Goal: Use online tool/utility: Utilize a website feature to perform a specific function

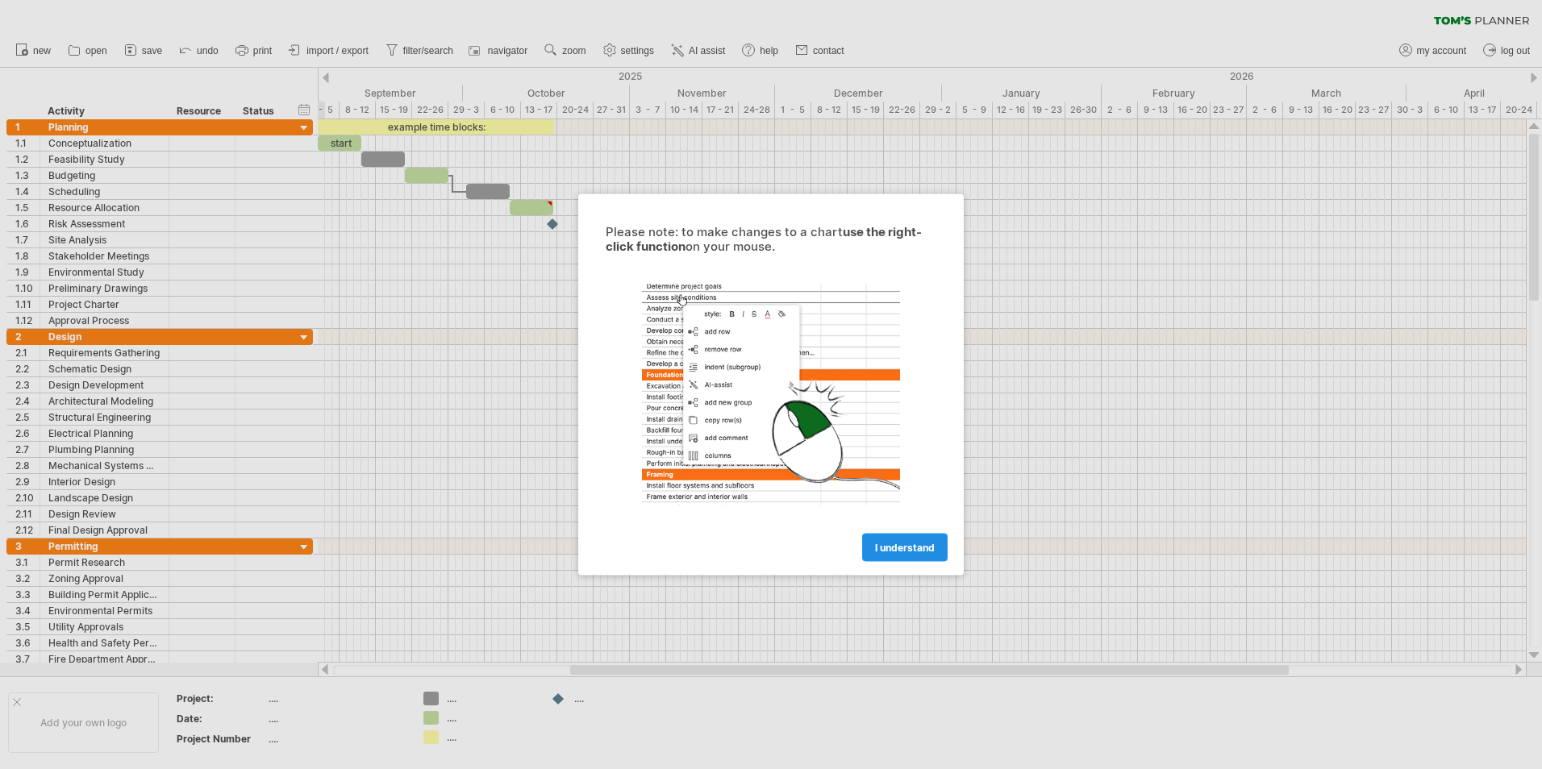
click at [894, 543] on span "I understand" at bounding box center [905, 548] width 60 height 12
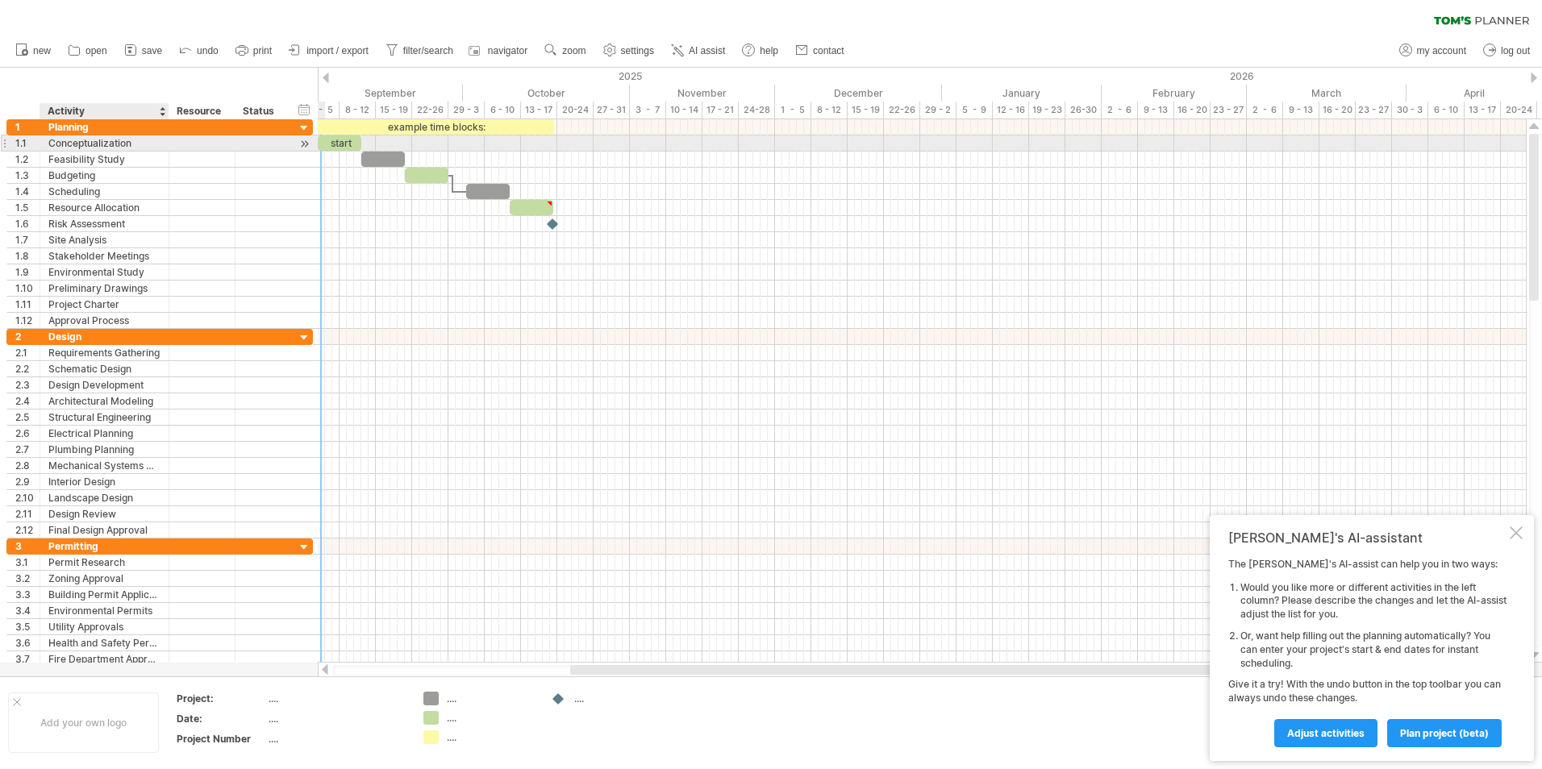
click at [79, 140] on div "Conceptualization" at bounding box center [104, 142] width 112 height 15
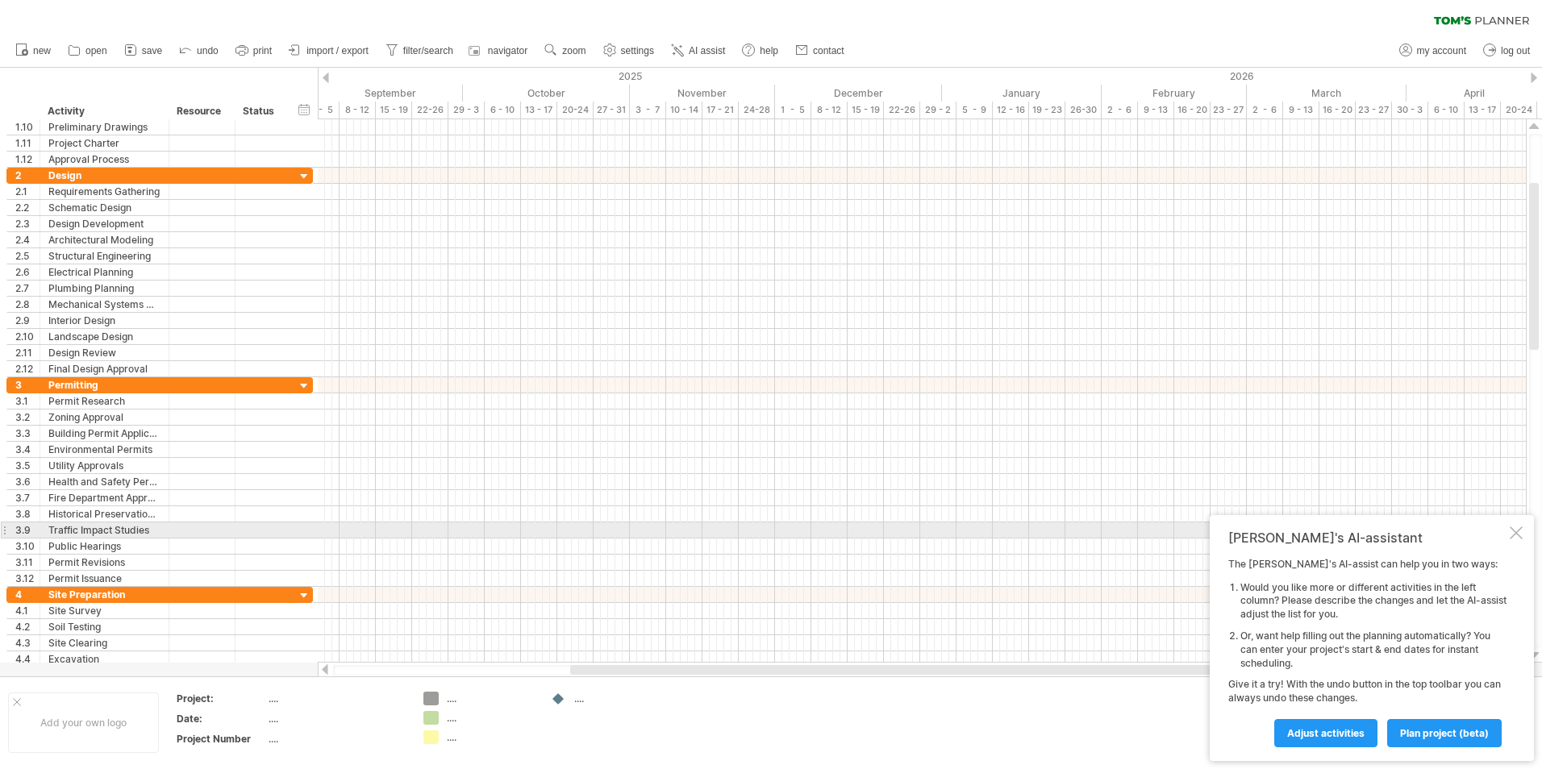
click at [1518, 529] on div at bounding box center [1516, 533] width 13 height 13
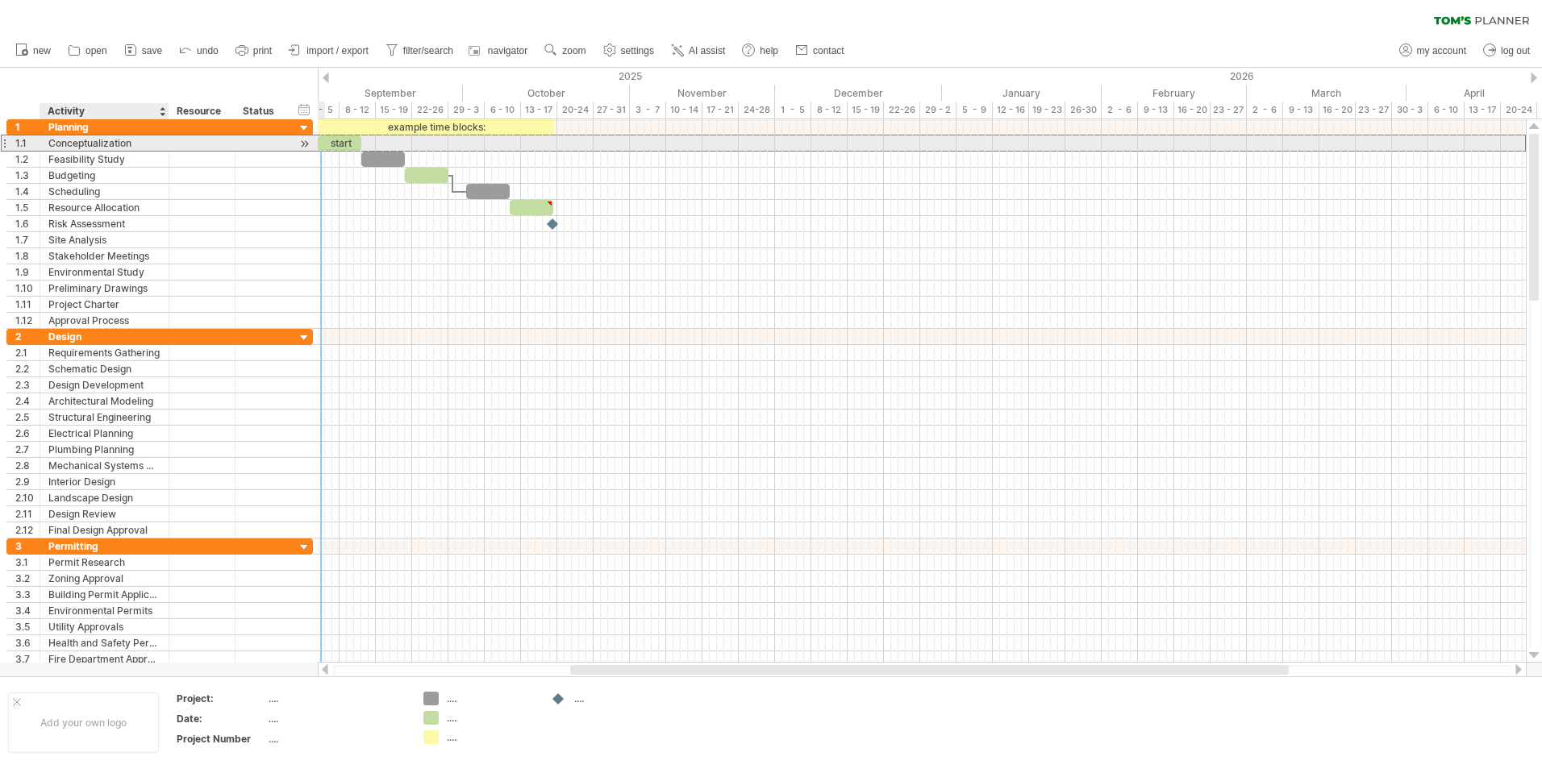
click at [72, 145] on div "Conceptualization" at bounding box center [104, 142] width 112 height 15
click at [336, 141] on div "start" at bounding box center [340, 142] width 44 height 15
drag, startPoint x: 360, startPoint y: 143, endPoint x: 374, endPoint y: 142, distance: 14.5
click at [374, 142] on span at bounding box center [376, 142] width 6 height 15
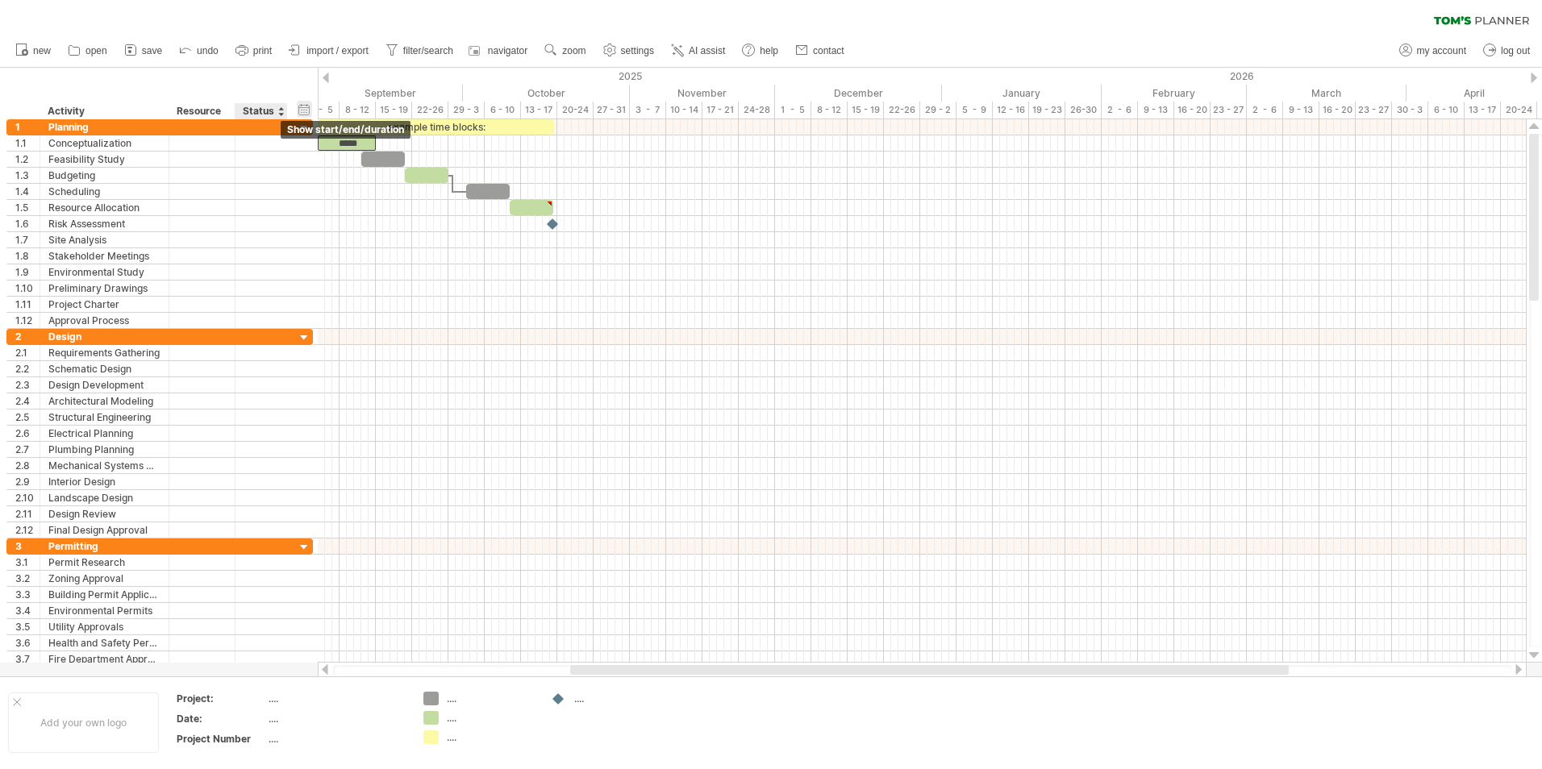
click at [298, 113] on div "hide start/end/duration show start/end/duration" at bounding box center [304, 109] width 15 height 17
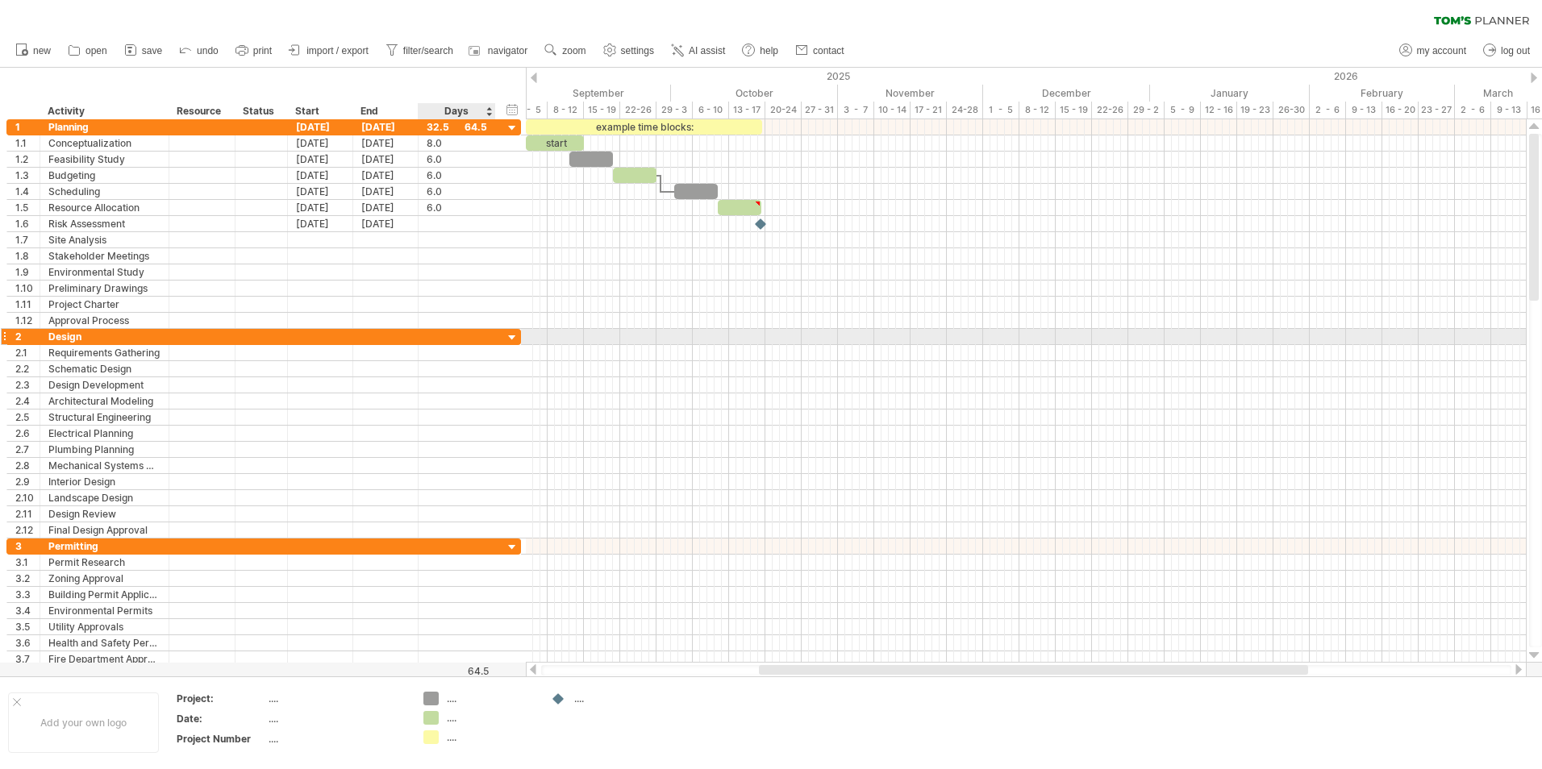
click at [510, 340] on div at bounding box center [512, 338] width 15 height 15
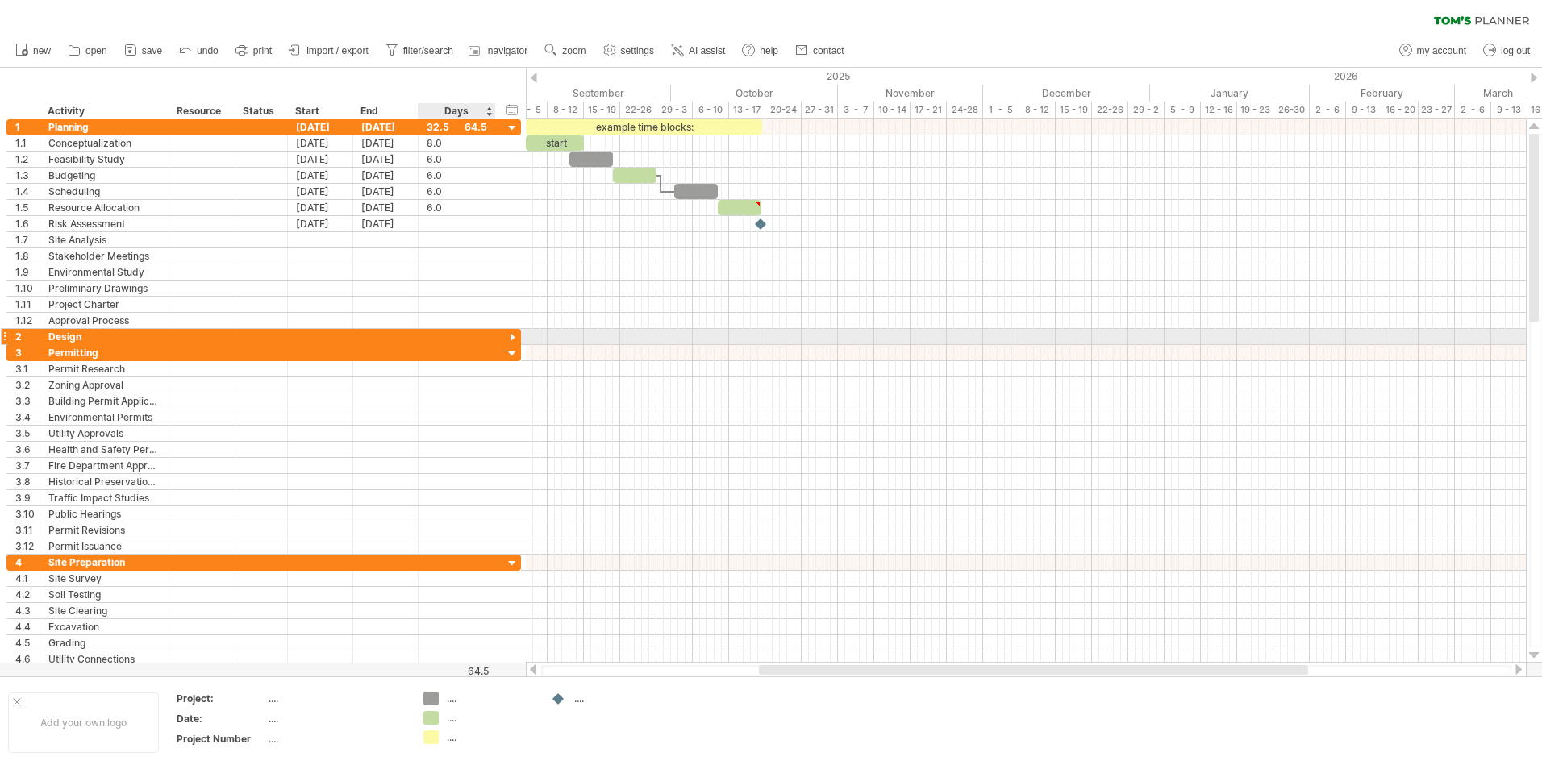
click at [510, 335] on div at bounding box center [512, 338] width 15 height 15
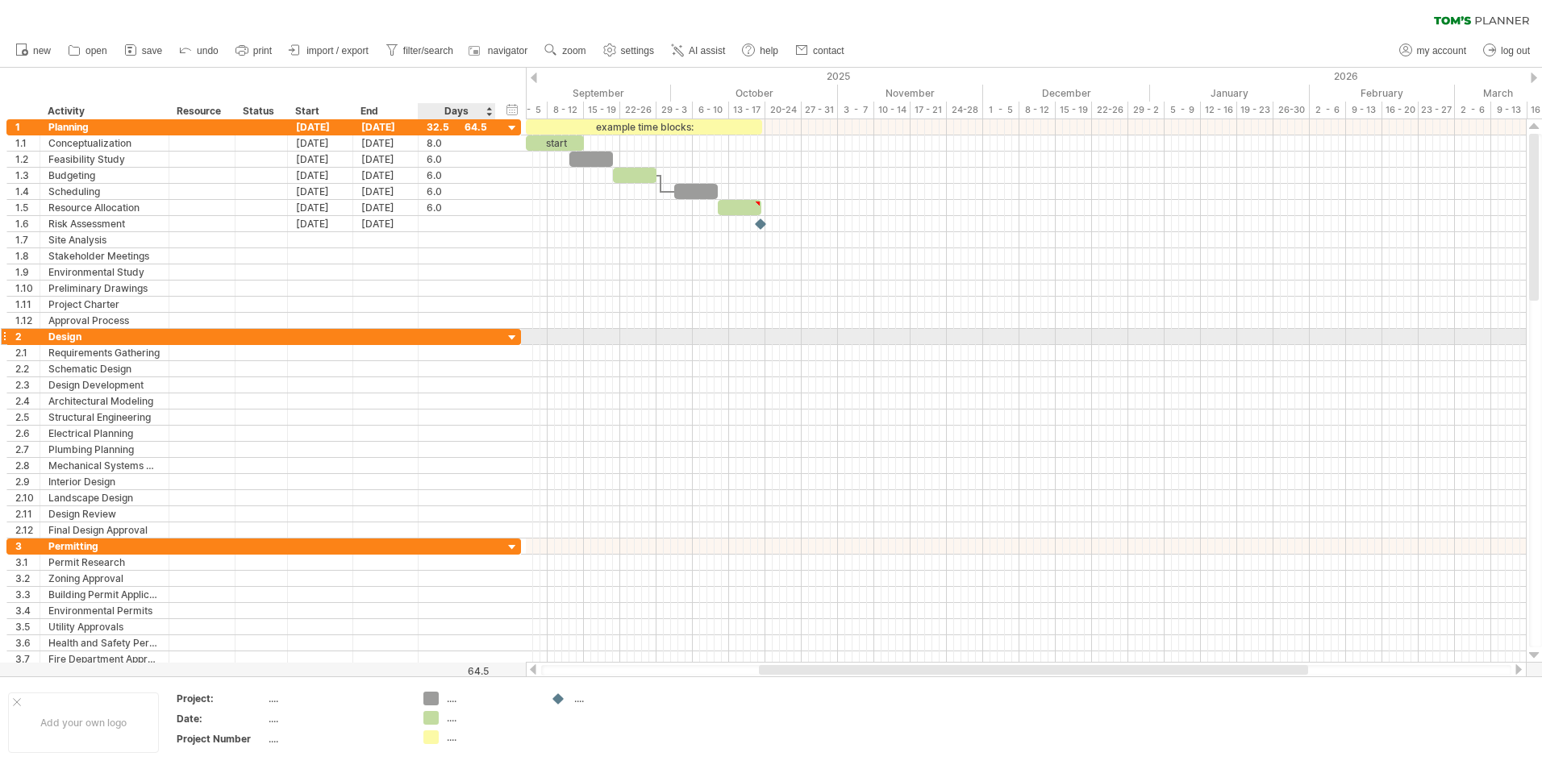
click at [508, 334] on div at bounding box center [512, 338] width 15 height 15
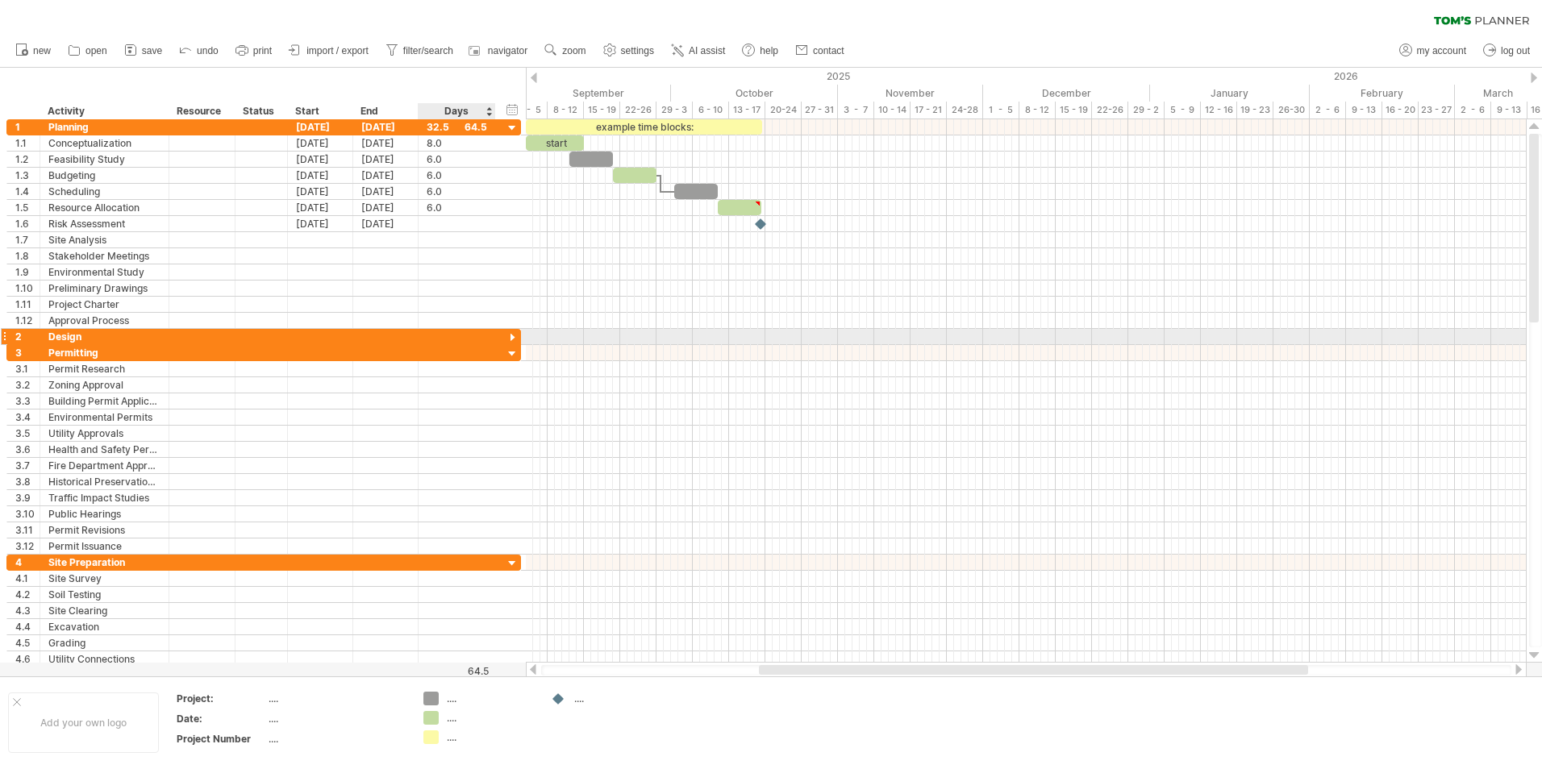
click at [508, 334] on div at bounding box center [512, 338] width 15 height 15
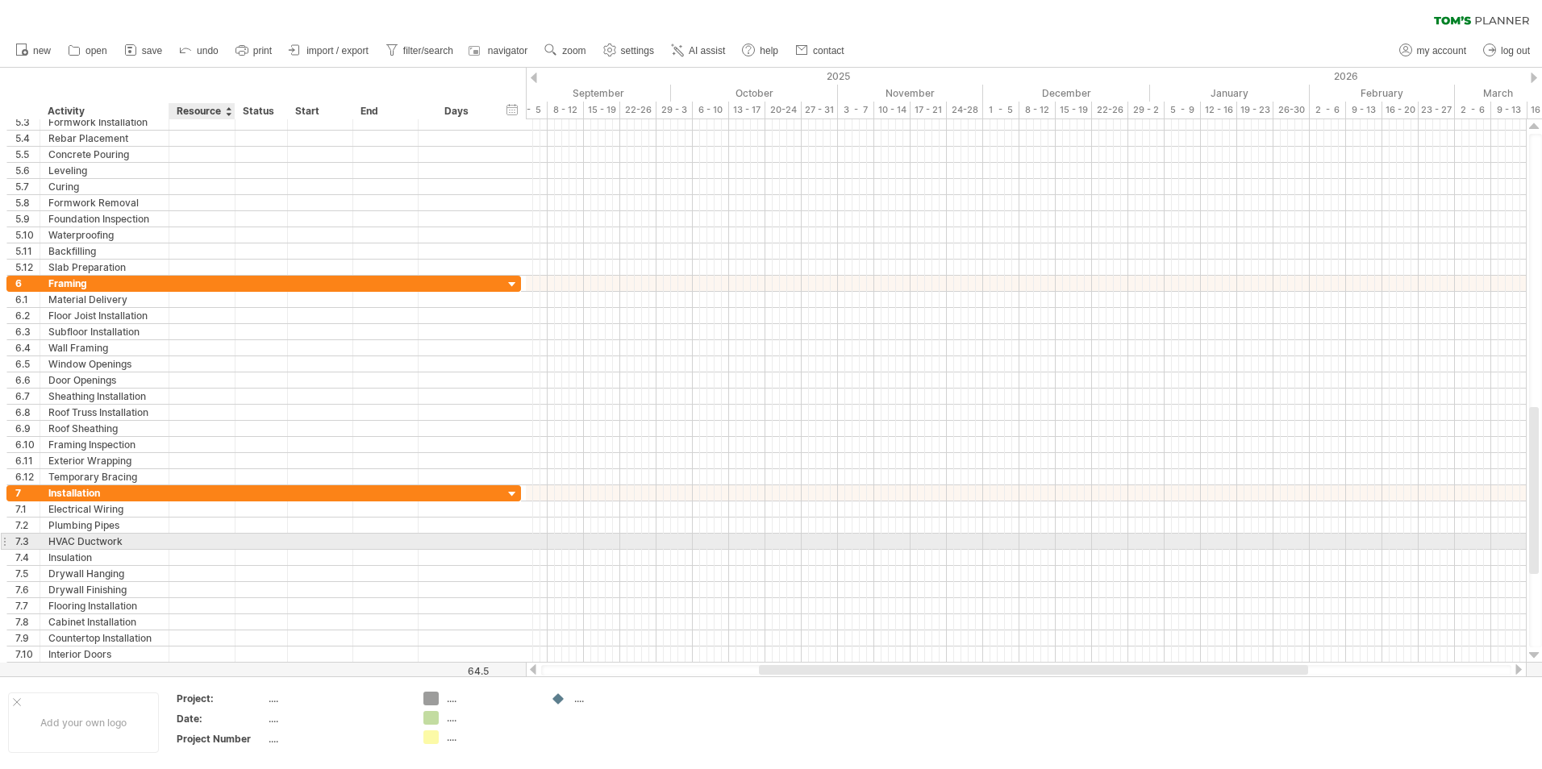
click at [203, 544] on div at bounding box center [201, 541] width 49 height 15
click at [256, 539] on div at bounding box center [261, 541] width 35 height 15
click at [319, 545] on div at bounding box center [320, 541] width 65 height 15
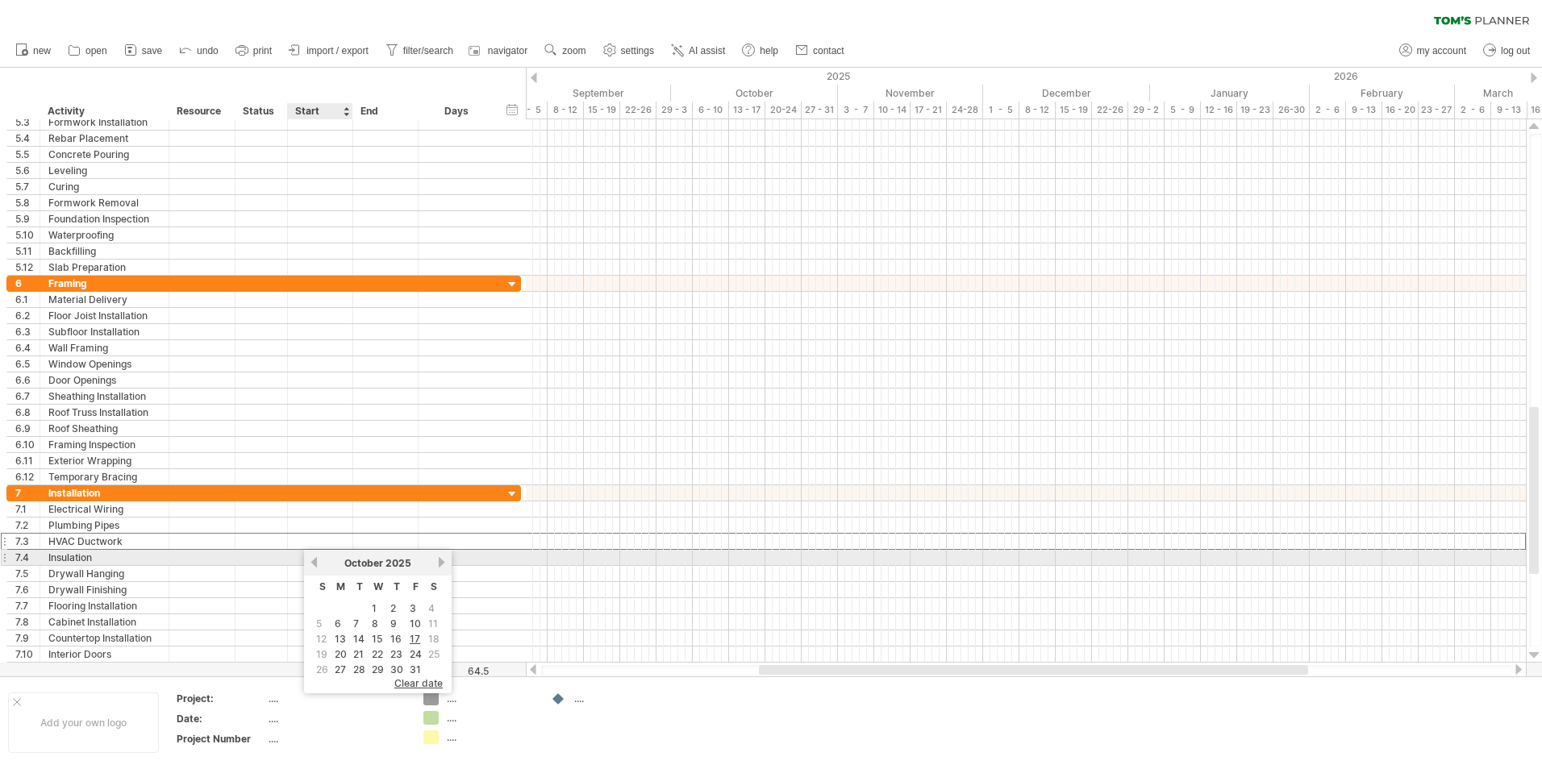
click at [309, 561] on link "previous" at bounding box center [314, 563] width 12 height 12
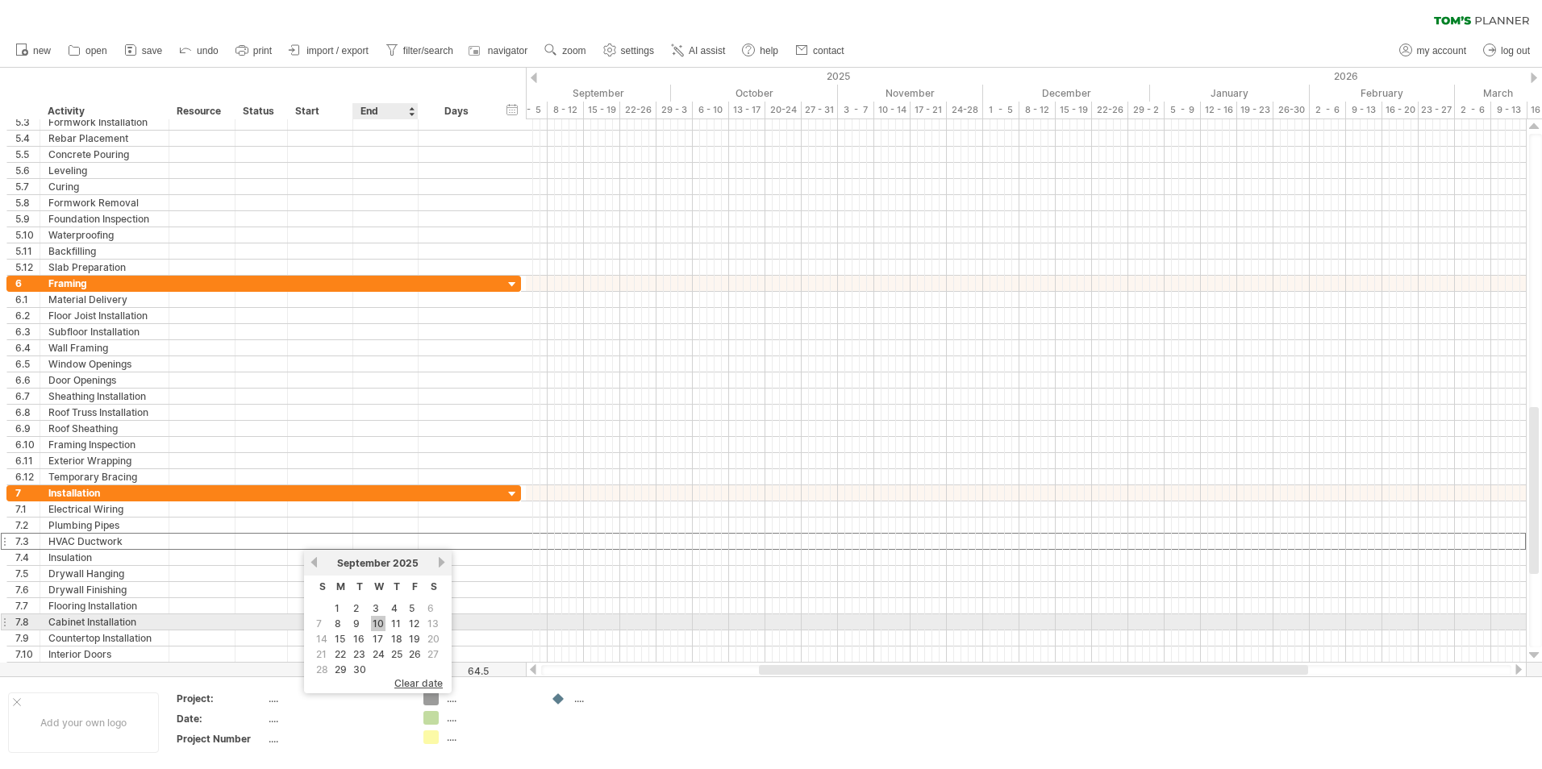
click at [377, 626] on link "10" at bounding box center [378, 623] width 15 height 15
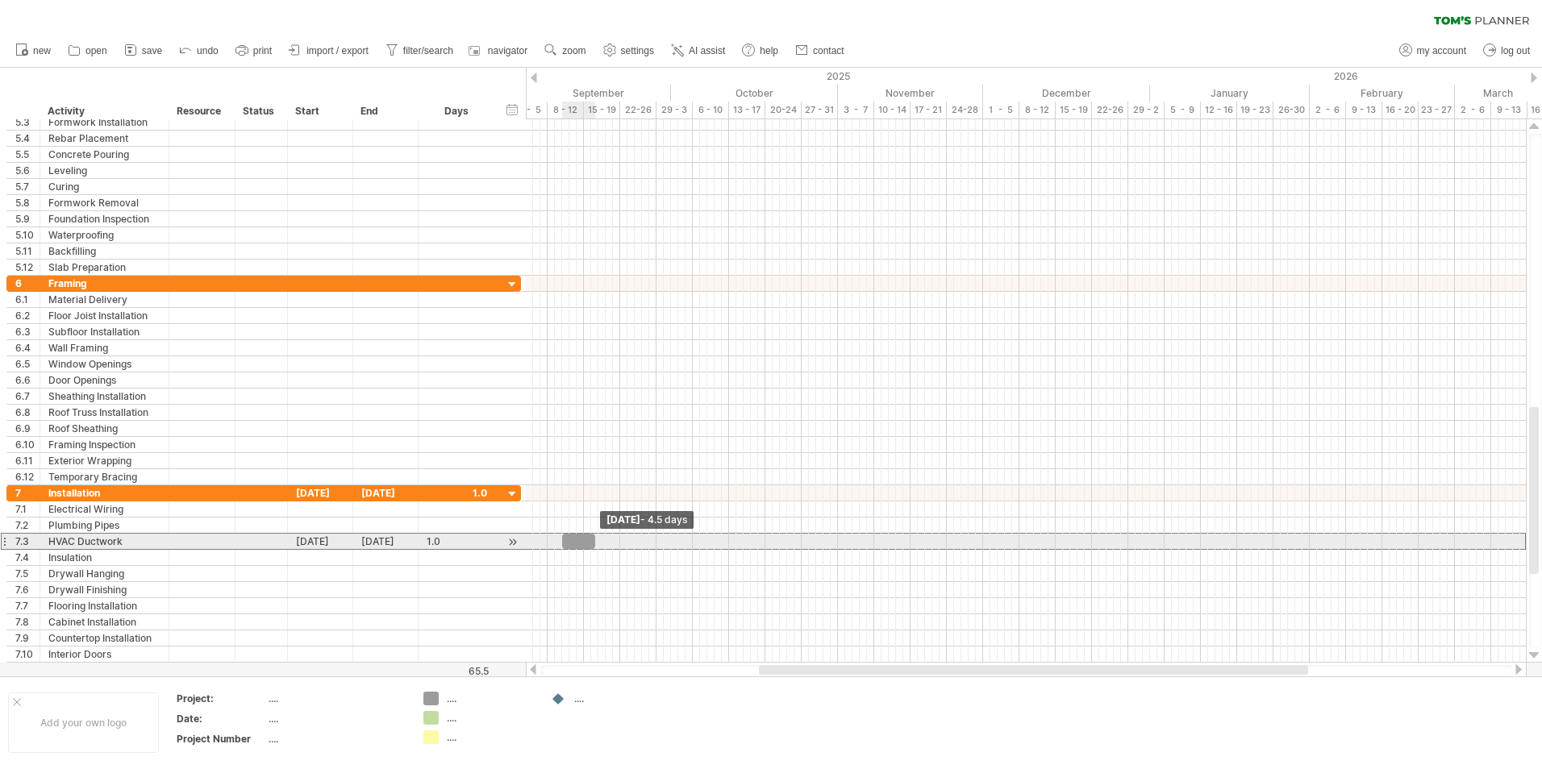
drag, startPoint x: 568, startPoint y: 541, endPoint x: 594, endPoint y: 542, distance: 25.8
click at [594, 542] on span at bounding box center [595, 541] width 6 height 15
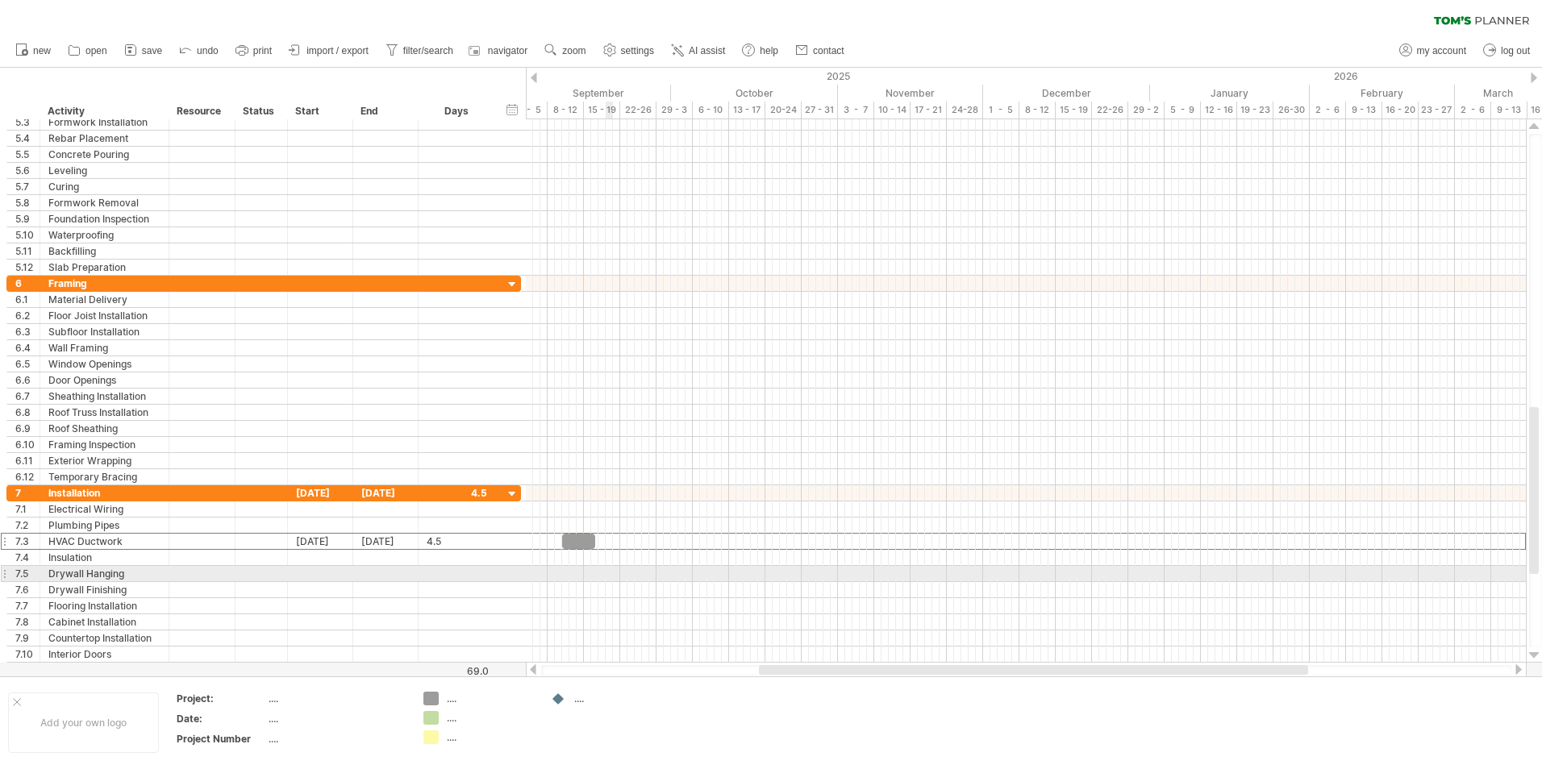
click at [608, 582] on div at bounding box center [1026, 590] width 1000 height 16
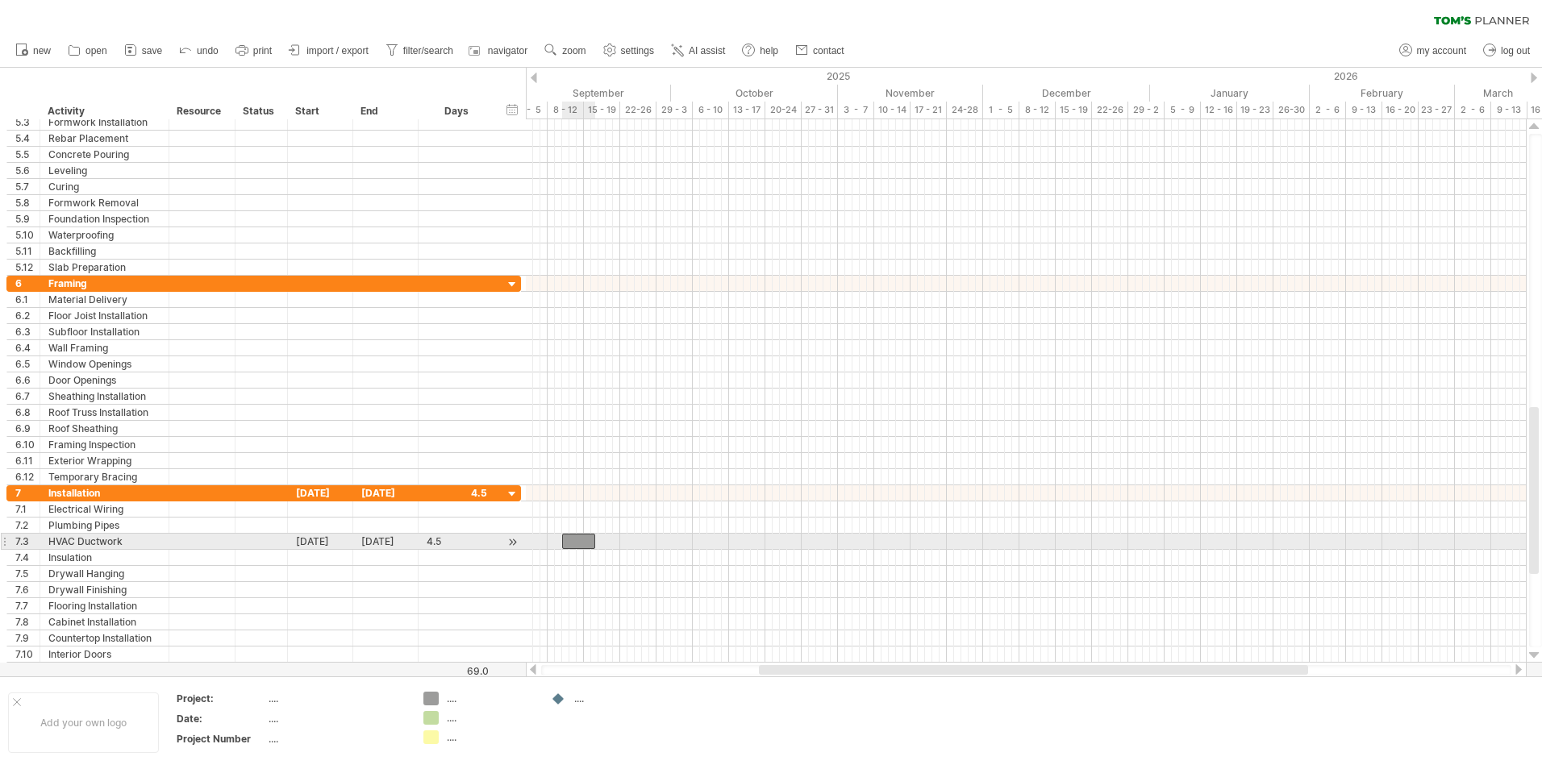
click at [570, 539] on div at bounding box center [578, 541] width 33 height 15
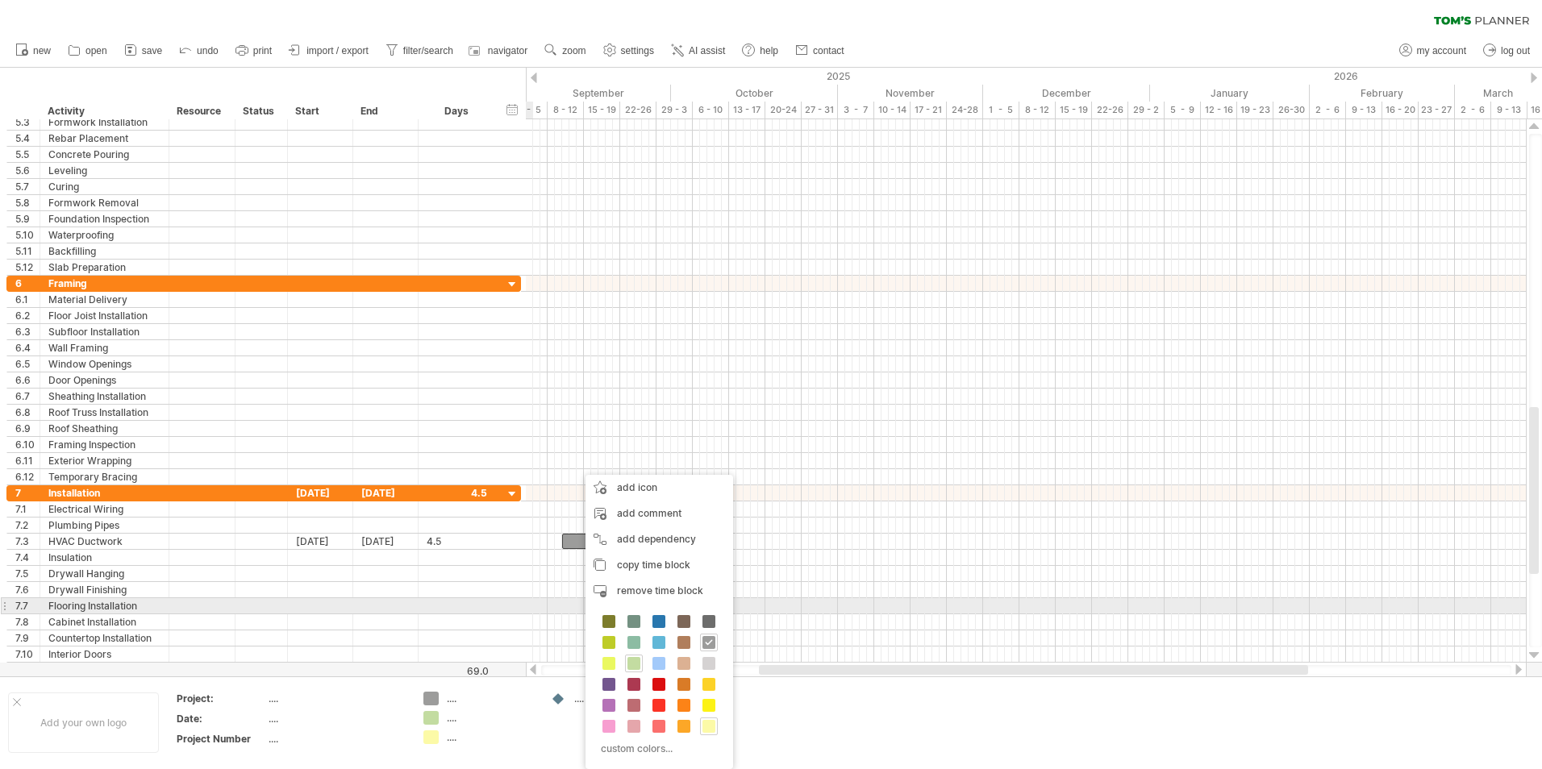
click at [486, 605] on div at bounding box center [457, 605] width 60 height 15
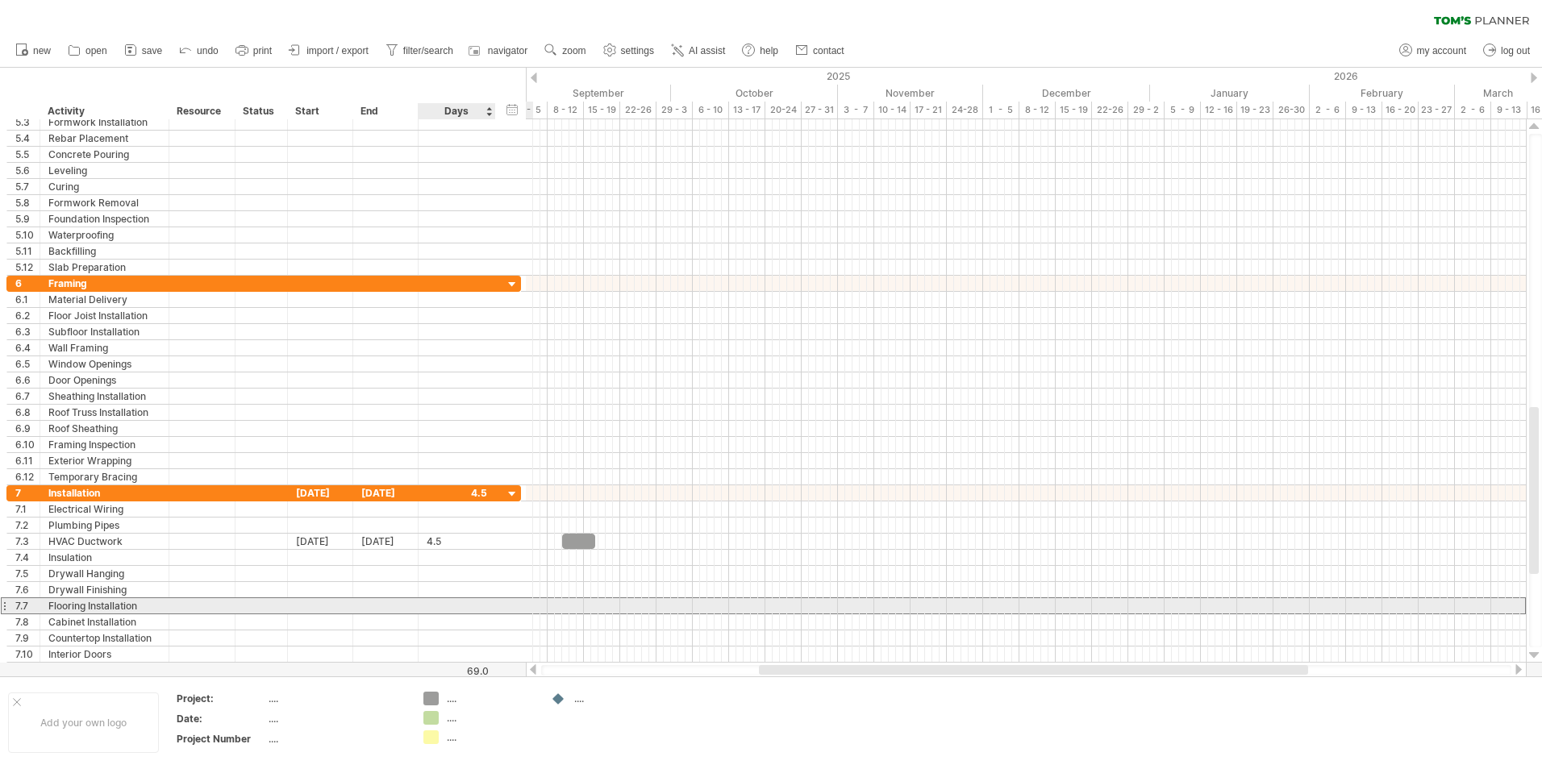
scroll to position [1, 0]
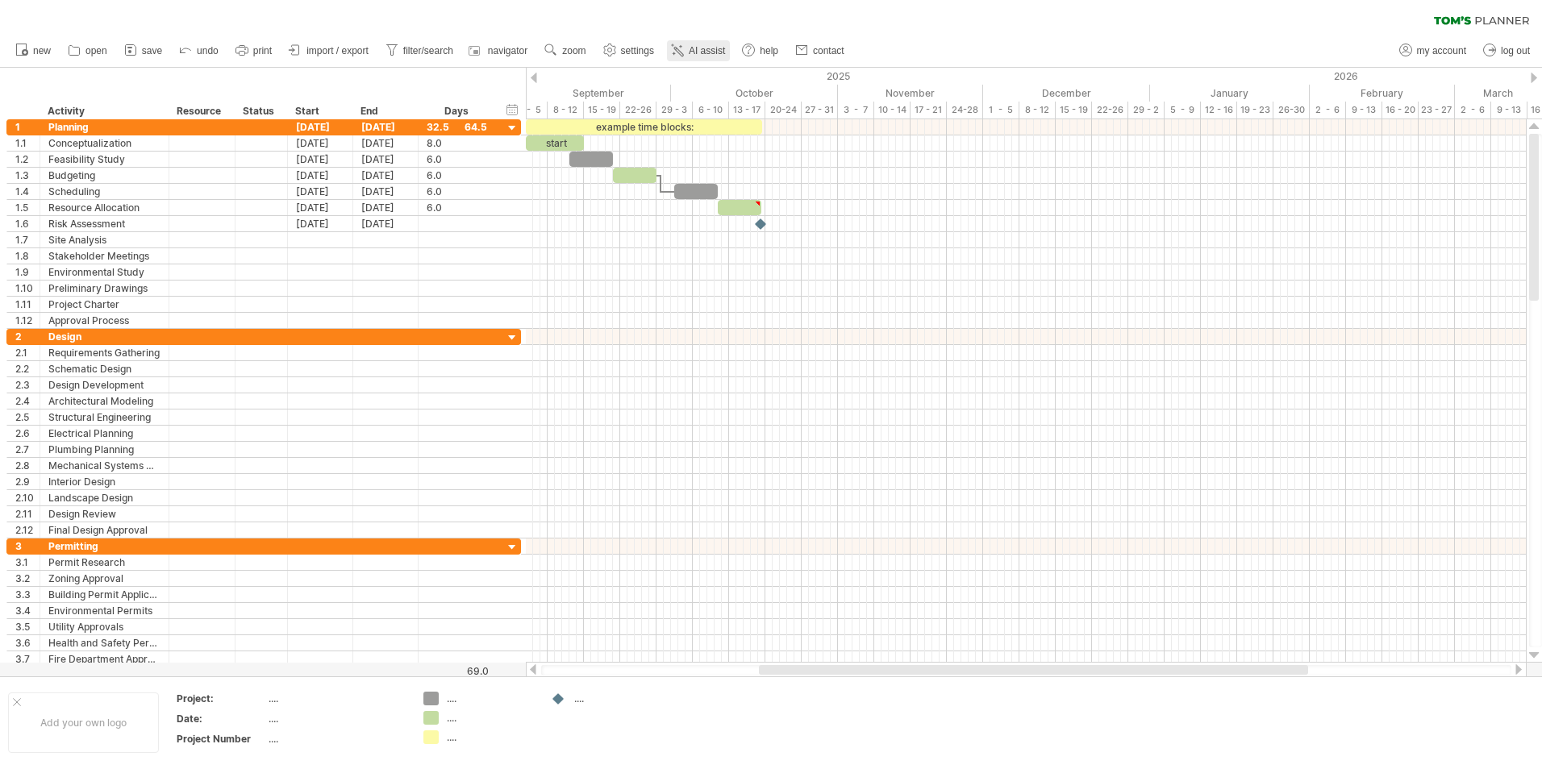
click at [694, 50] on span "AI assist" at bounding box center [707, 50] width 36 height 11
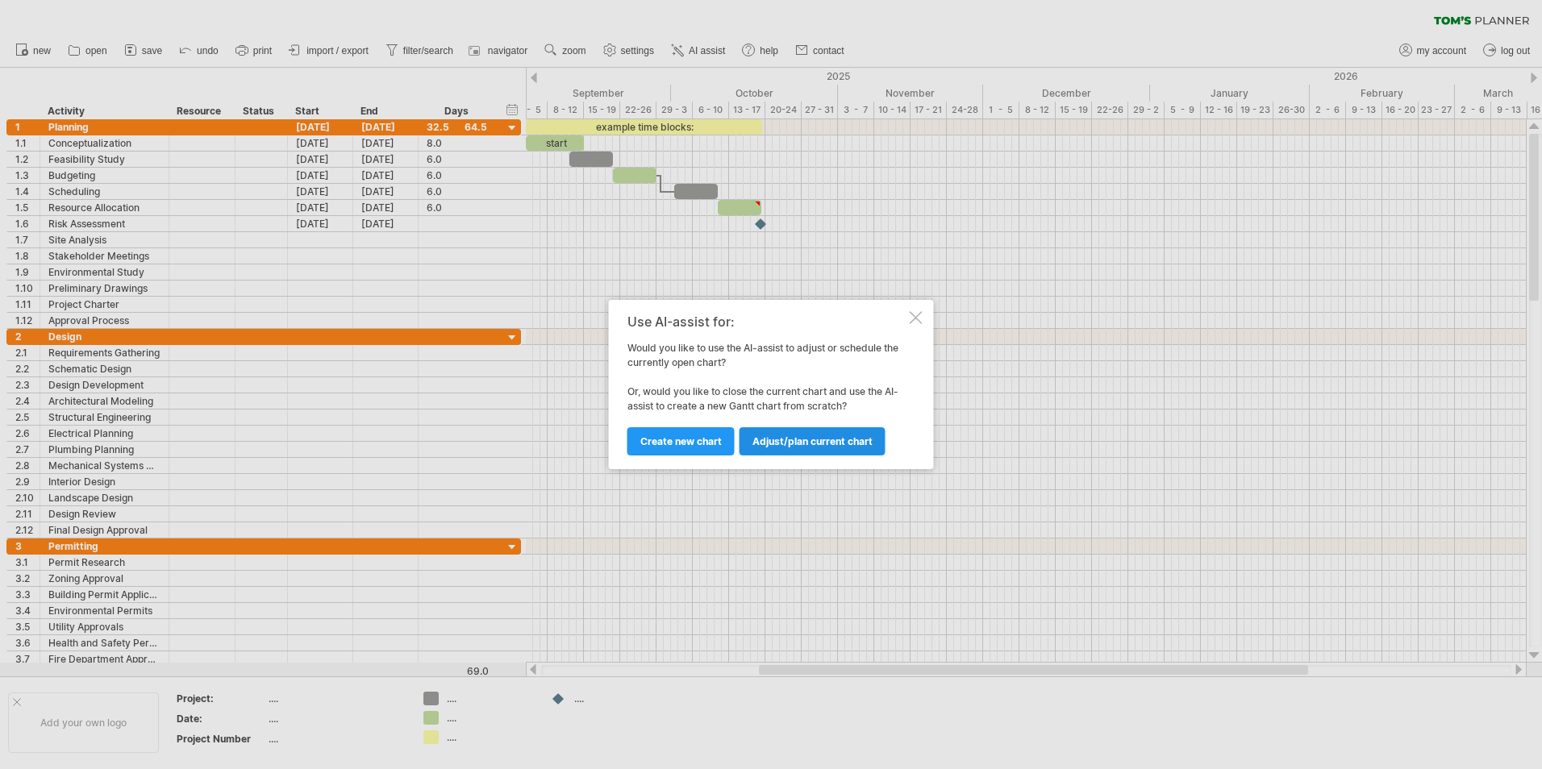
click at [784, 444] on span "Adjust/plan current chart" at bounding box center [813, 442] width 120 height 12
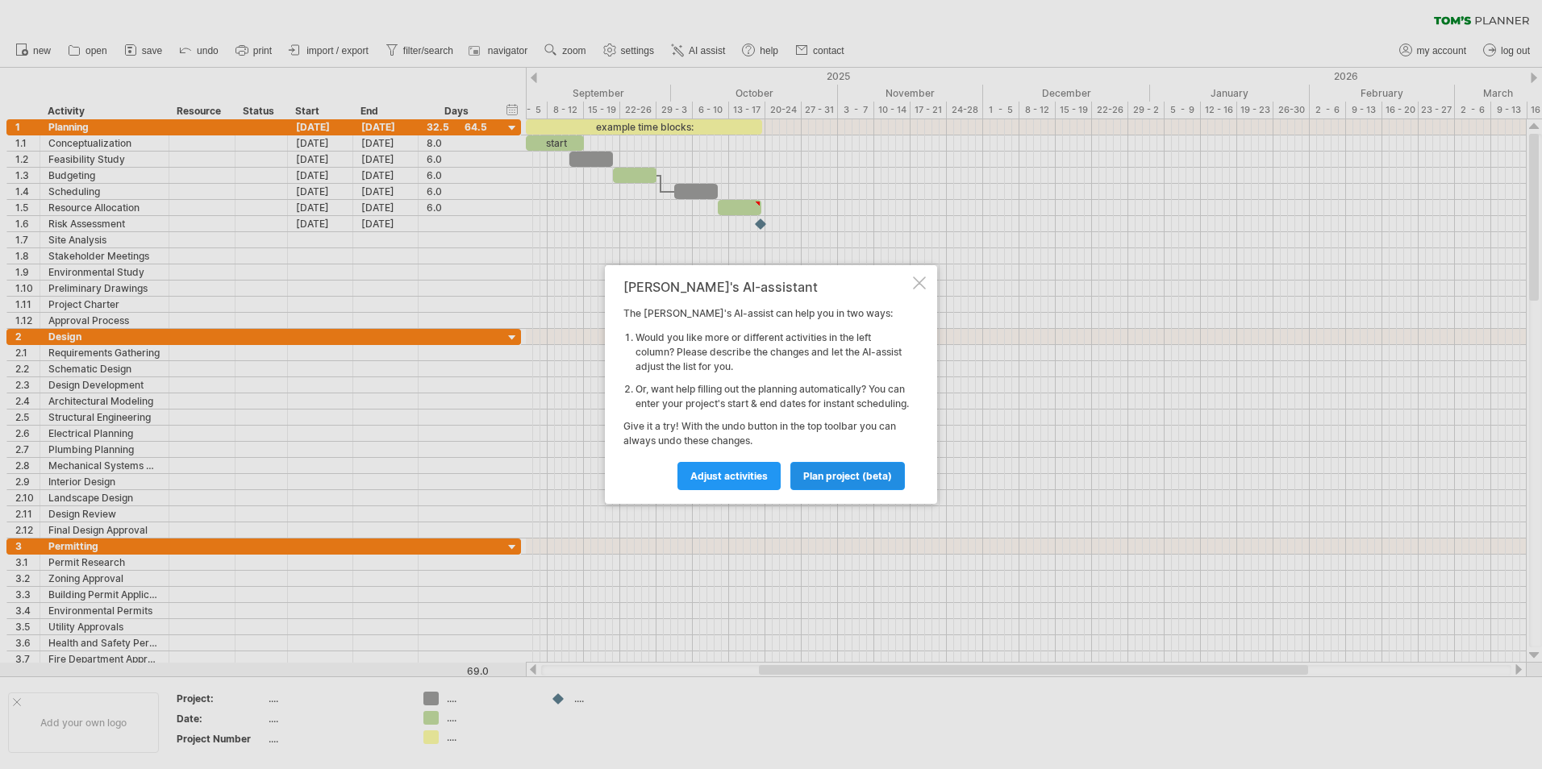
click at [816, 490] on link "plan project (beta)" at bounding box center [847, 476] width 115 height 28
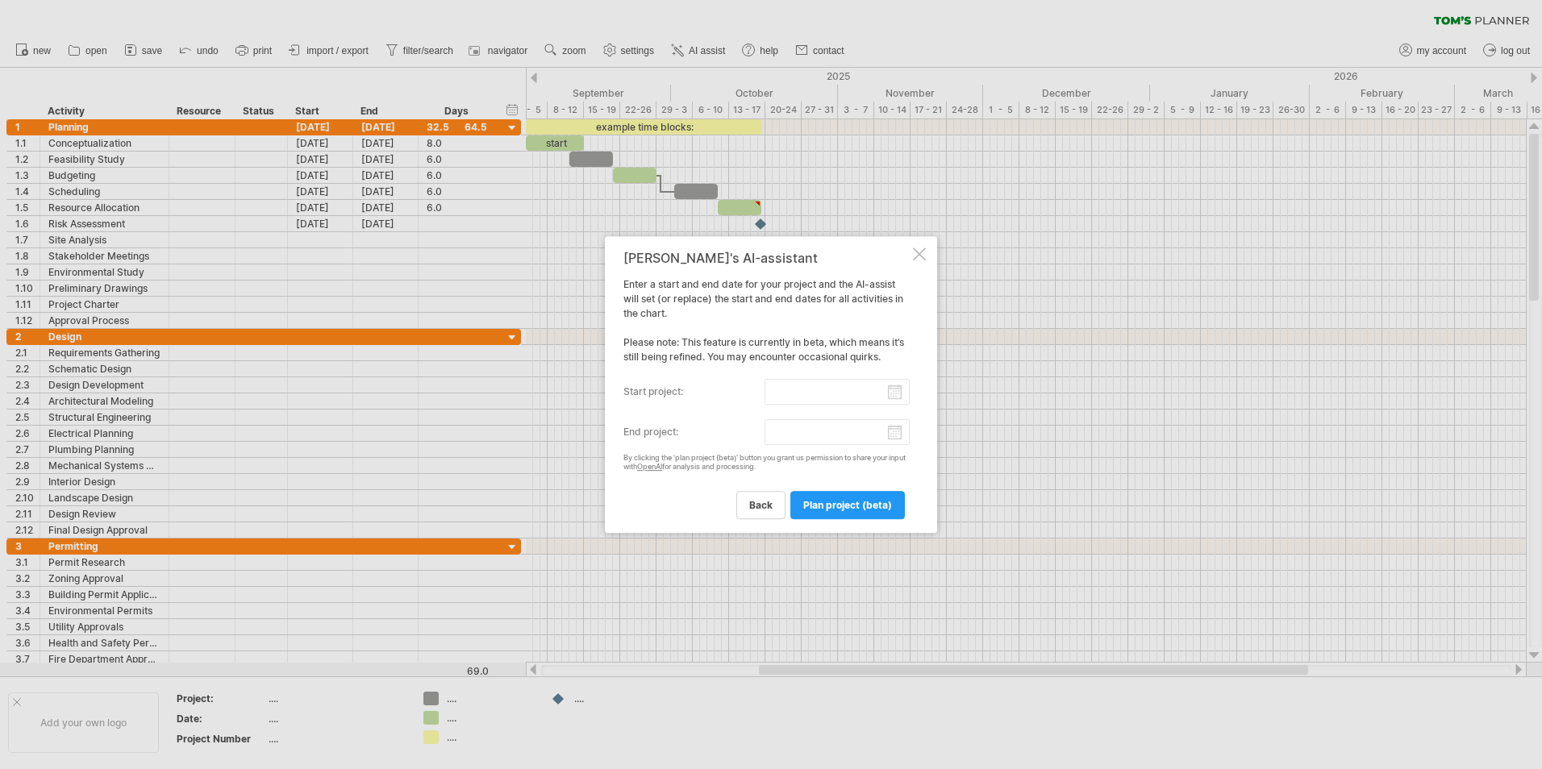
click at [897, 388] on input "start project:" at bounding box center [838, 392] width 146 height 26
click at [680, 493] on link "22" at bounding box center [676, 499] width 15 height 15
type input "********"
click at [890, 394] on input "********" at bounding box center [838, 392] width 146 height 26
click at [895, 438] on input "end project:" at bounding box center [838, 432] width 146 height 26
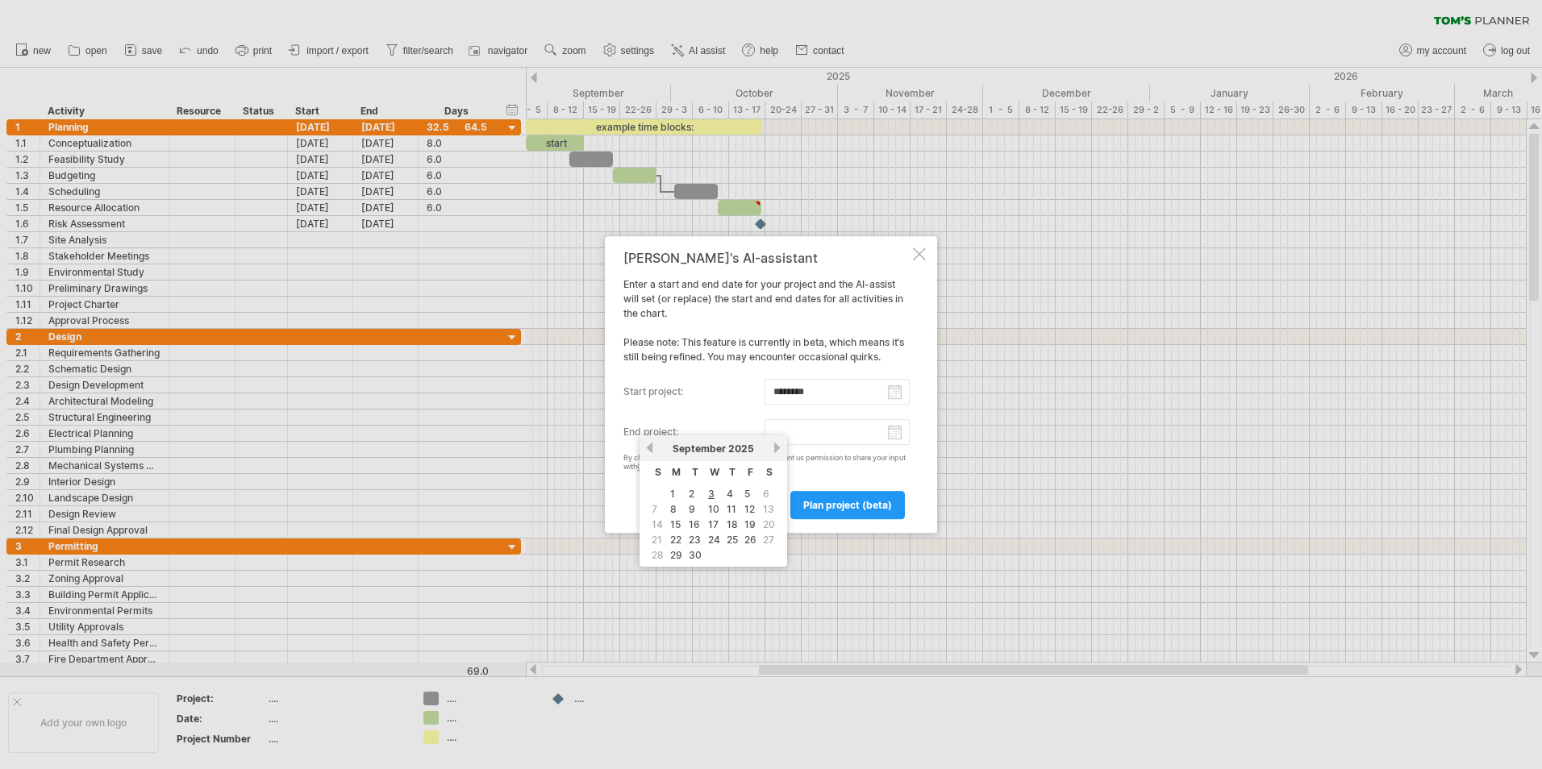
click at [775, 446] on link "next" at bounding box center [777, 448] width 12 height 12
click at [675, 528] on link "13" at bounding box center [676, 524] width 15 height 15
type input "********"
click at [703, 413] on div "[PERSON_NAME]'s AI-assistant Enter a start and end date for your project and th…" at bounding box center [766, 385] width 286 height 268
click at [823, 509] on span "plan project (beta)" at bounding box center [847, 505] width 89 height 12
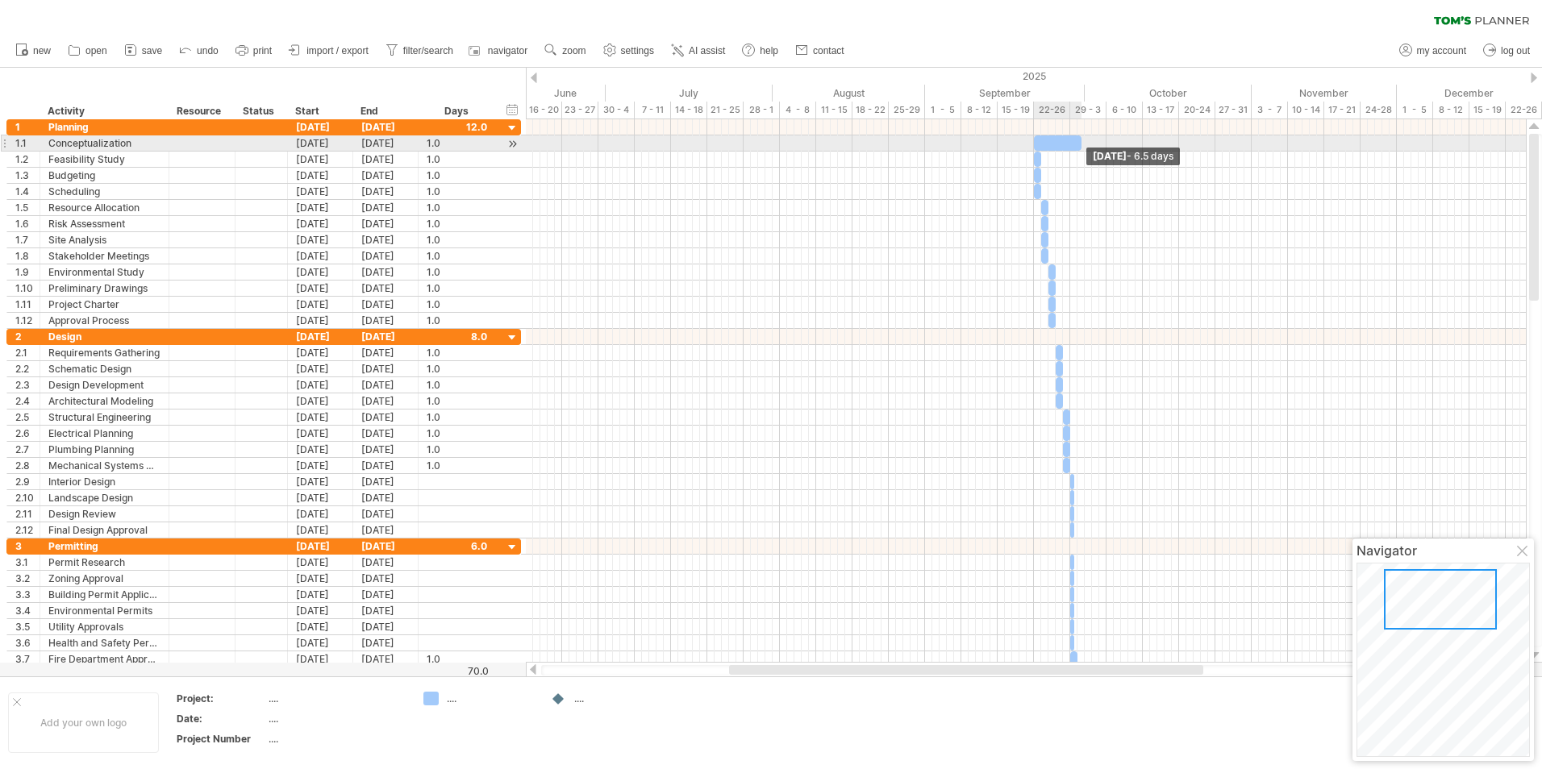
drag, startPoint x: 1040, startPoint y: 143, endPoint x: 1082, endPoint y: 138, distance: 41.4
click at [1082, 138] on span at bounding box center [1081, 142] width 6 height 15
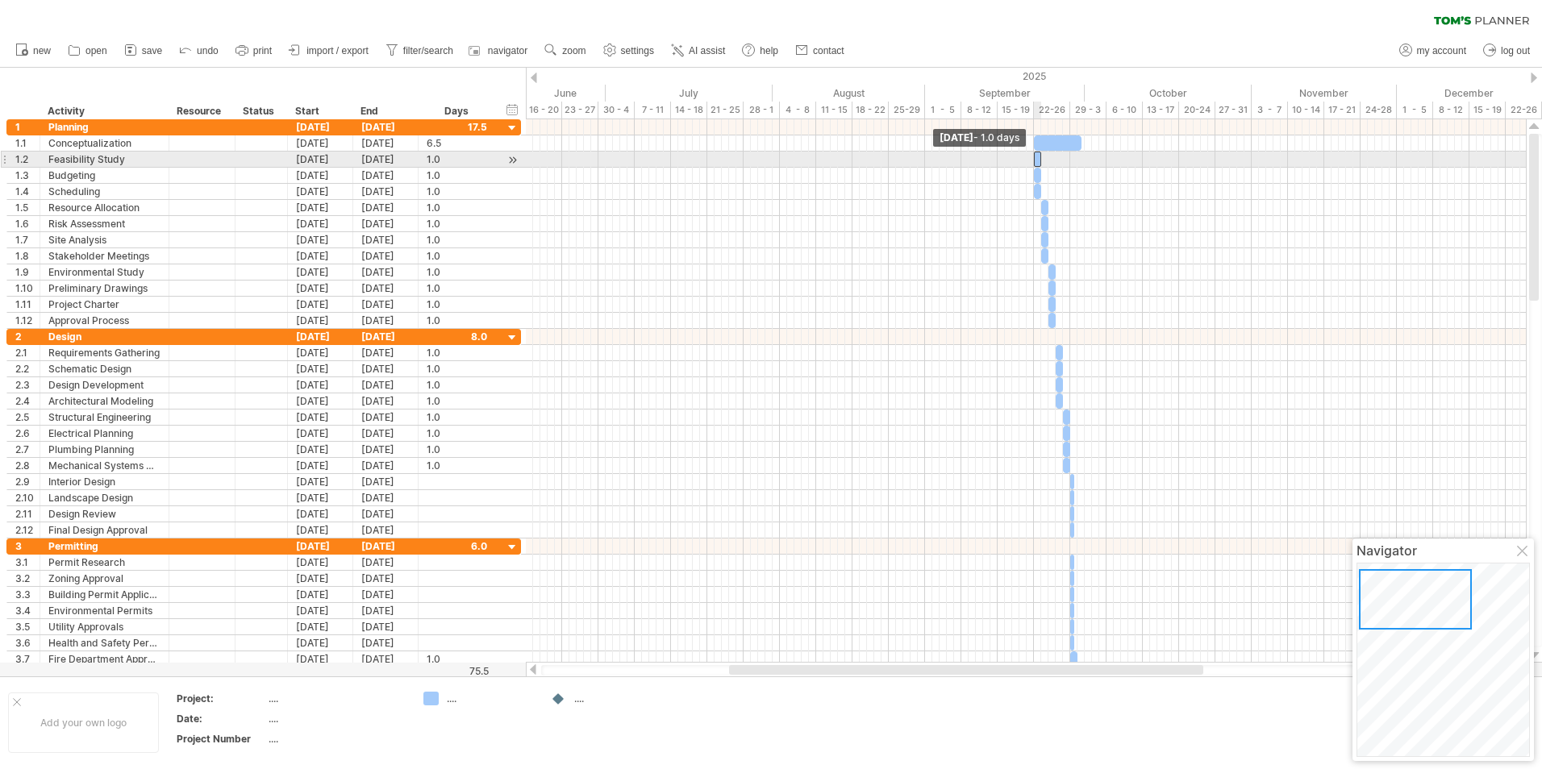
click at [1036, 163] on span at bounding box center [1034, 159] width 6 height 15
drag, startPoint x: 1037, startPoint y: 158, endPoint x: 1080, endPoint y: 159, distance: 42.8
click at [1080, 159] on div at bounding box center [1081, 159] width 7 height 15
drag, startPoint x: 1087, startPoint y: 159, endPoint x: 1107, endPoint y: 160, distance: 20.2
click at [1107, 160] on span at bounding box center [1103, 159] width 6 height 15
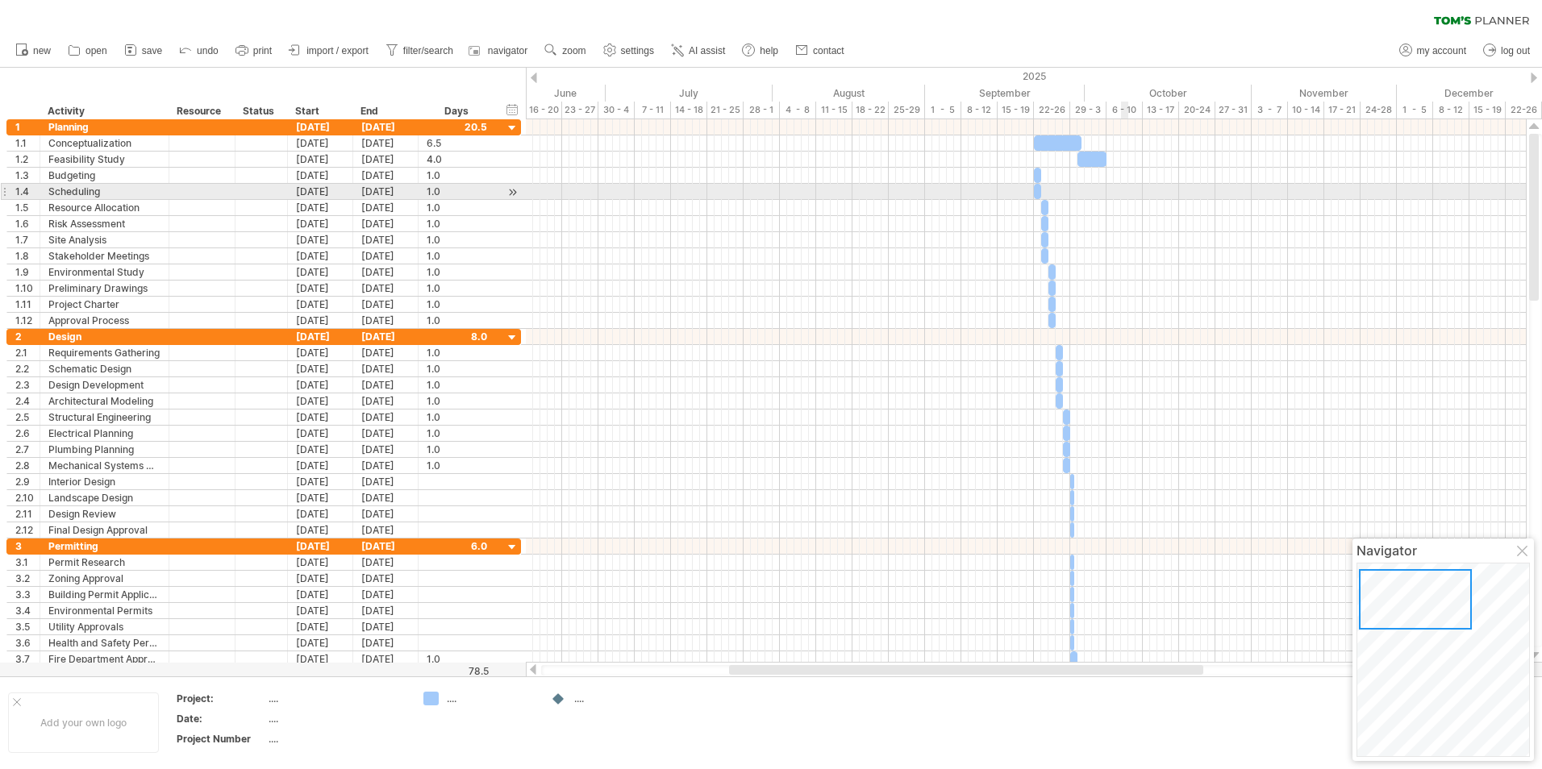
click at [1121, 197] on div at bounding box center [1026, 192] width 1000 height 16
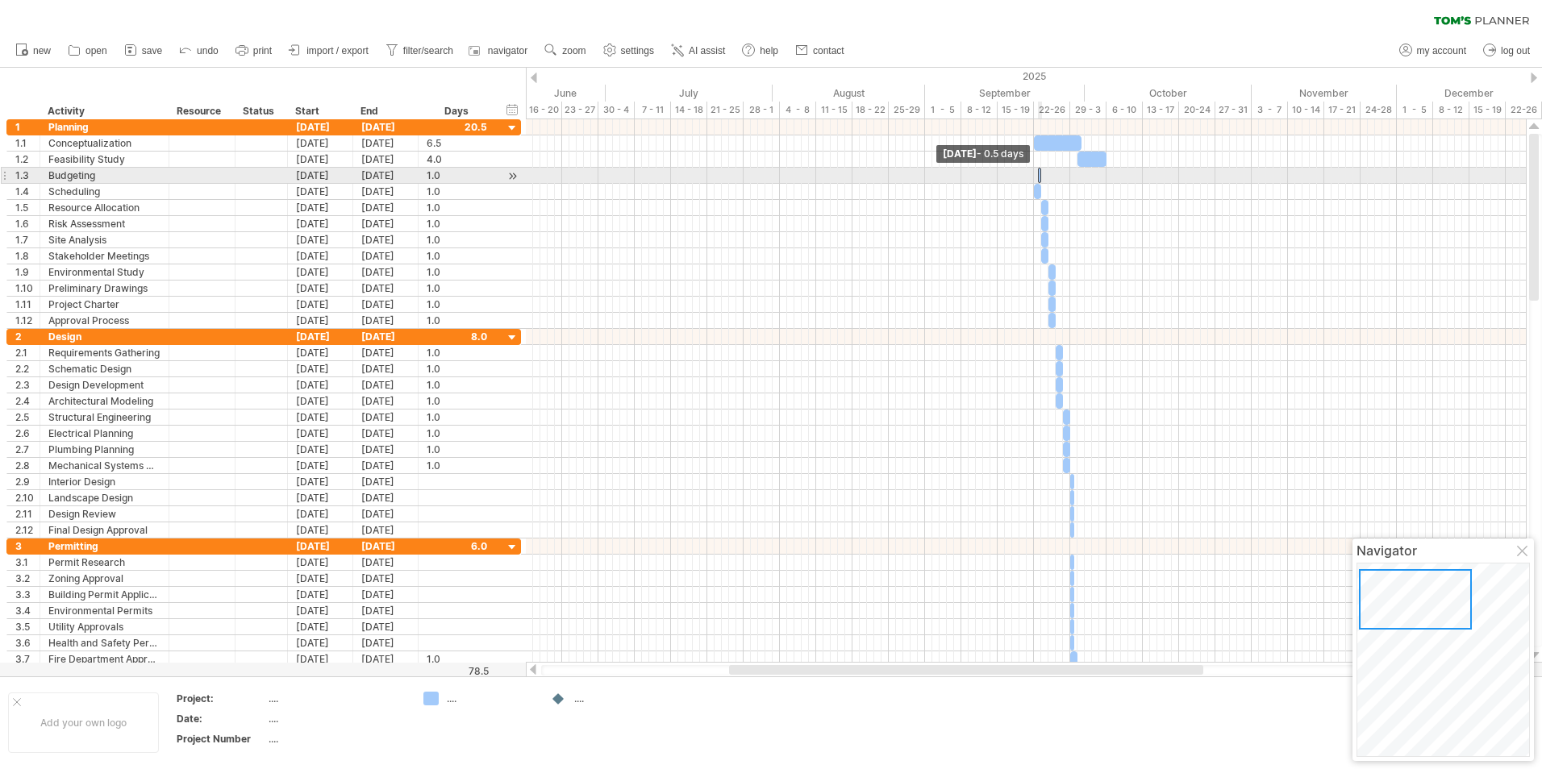
drag, startPoint x: 1036, startPoint y: 172, endPoint x: 1082, endPoint y: 173, distance: 46.0
click at [1082, 173] on div "[DATE] - 4.0 days [DATE] - 0.5 days" at bounding box center [1026, 391] width 1000 height 544
drag, startPoint x: 1039, startPoint y: 176, endPoint x: 1012, endPoint y: 173, distance: 26.7
click at [1012, 173] on div "[DATE] - 0.5 days [DATE] - 0.5 days" at bounding box center [1026, 391] width 1000 height 544
drag, startPoint x: 1036, startPoint y: 176, endPoint x: 1021, endPoint y: 176, distance: 15.3
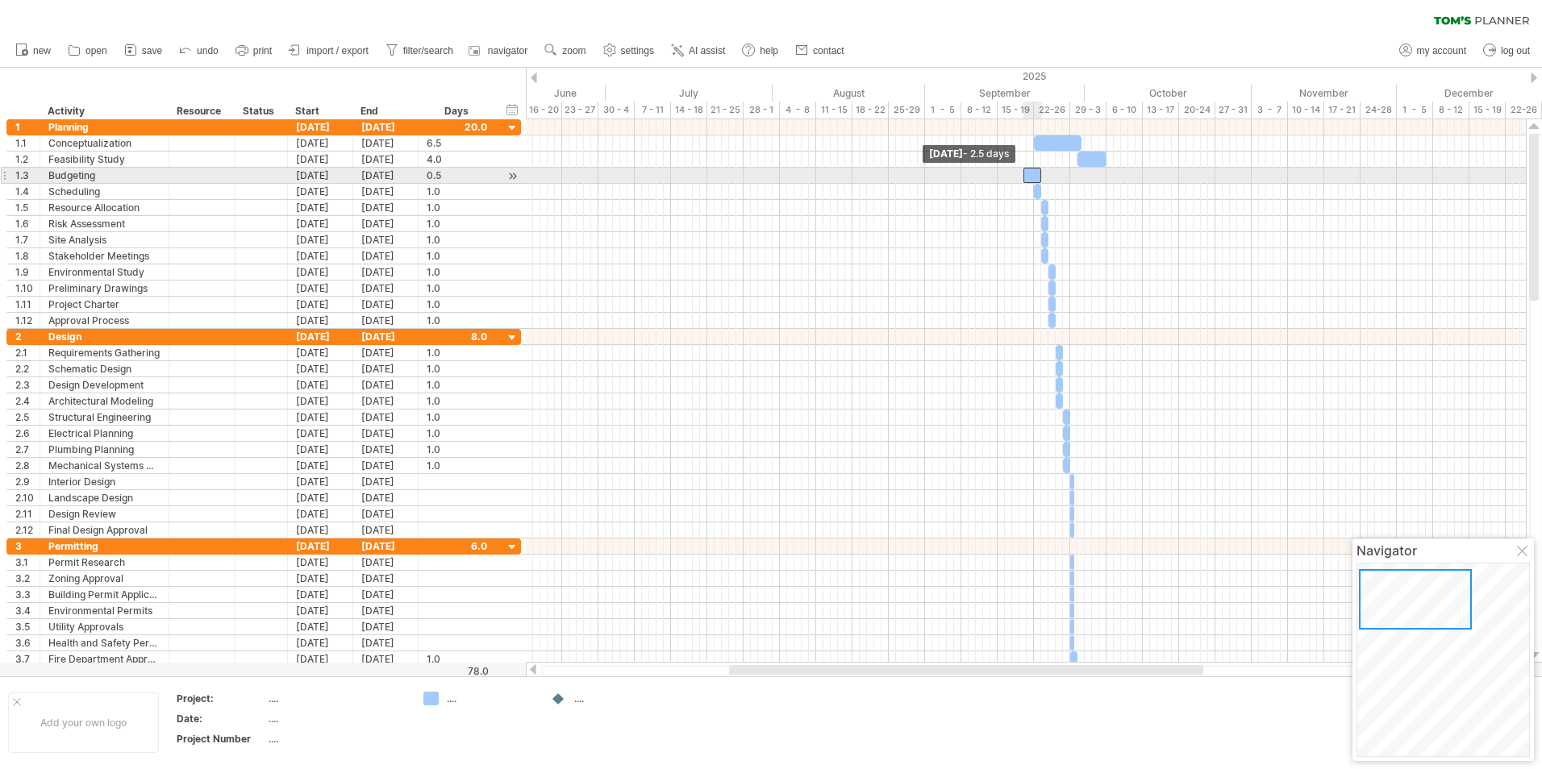
click at [1021, 176] on span at bounding box center [1023, 175] width 6 height 15
drag, startPoint x: 1036, startPoint y: 176, endPoint x: 1119, endPoint y: 179, distance: 82.3
click at [1119, 179] on div at bounding box center [1116, 175] width 19 height 15
drag, startPoint x: 1122, startPoint y: 174, endPoint x: 1139, endPoint y: 169, distance: 17.9
click at [1139, 169] on div at bounding box center [1125, 175] width 36 height 15
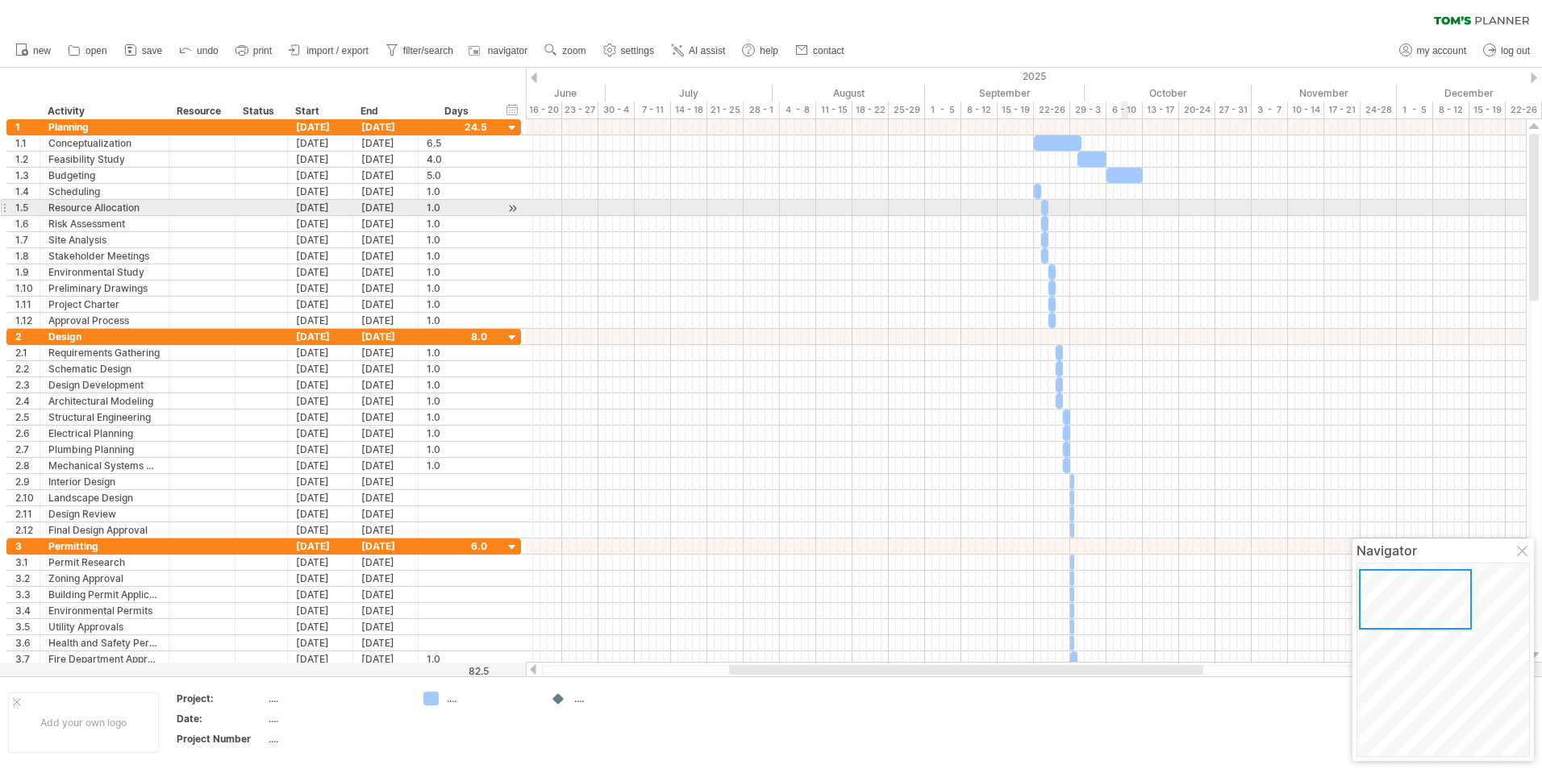
click at [1128, 209] on div at bounding box center [1026, 208] width 1000 height 16
